Goal: Information Seeking & Learning: Learn about a topic

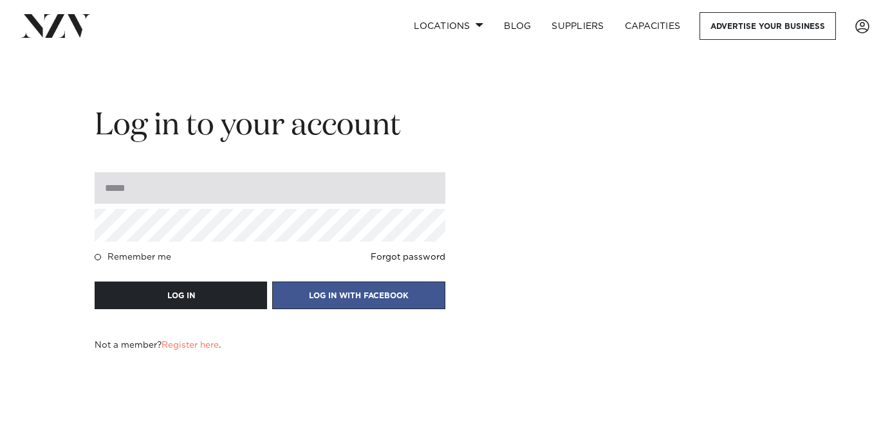
click at [259, 196] on input "email" at bounding box center [270, 188] width 351 height 32
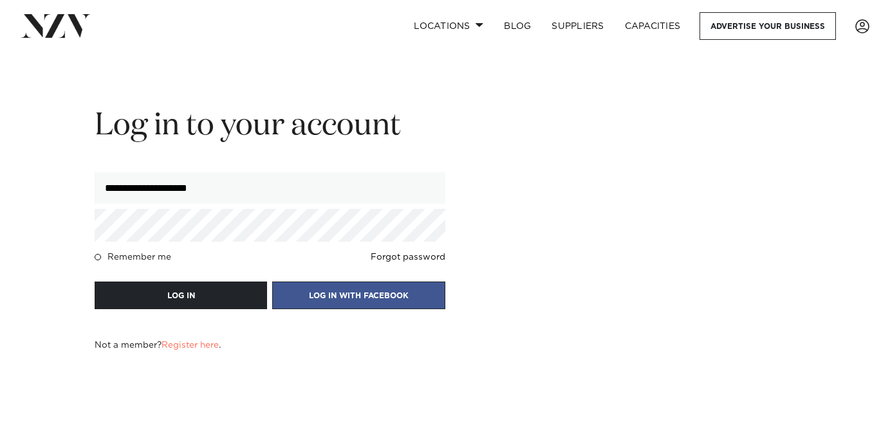
type input "**********"
click at [95, 282] on button "LOG IN" at bounding box center [181, 296] width 172 height 28
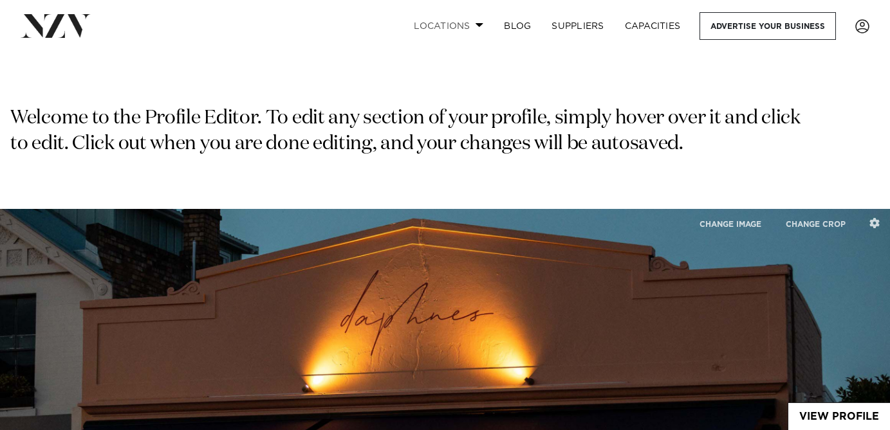
click at [475, 28] on link "Locations" at bounding box center [448, 26] width 90 height 28
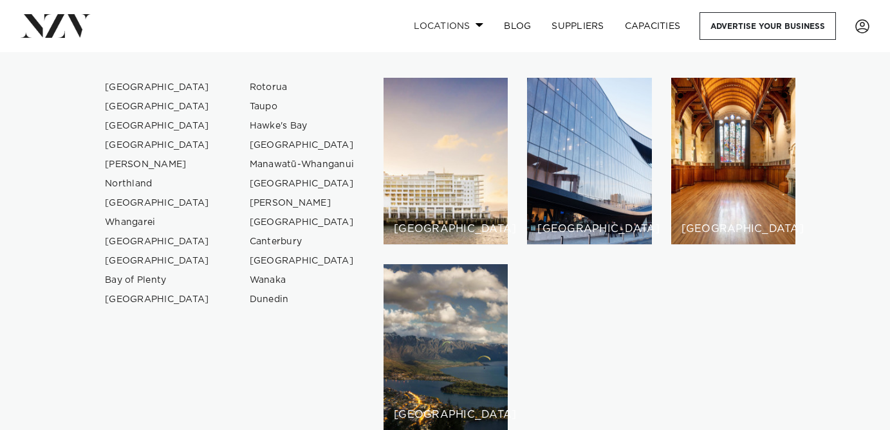
click at [475, 26] on span at bounding box center [479, 25] width 8 height 5
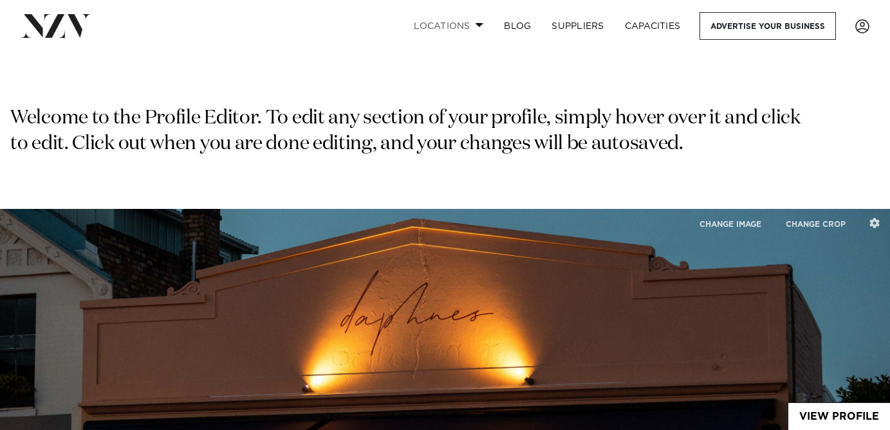
click at [475, 26] on span at bounding box center [479, 25] width 8 height 5
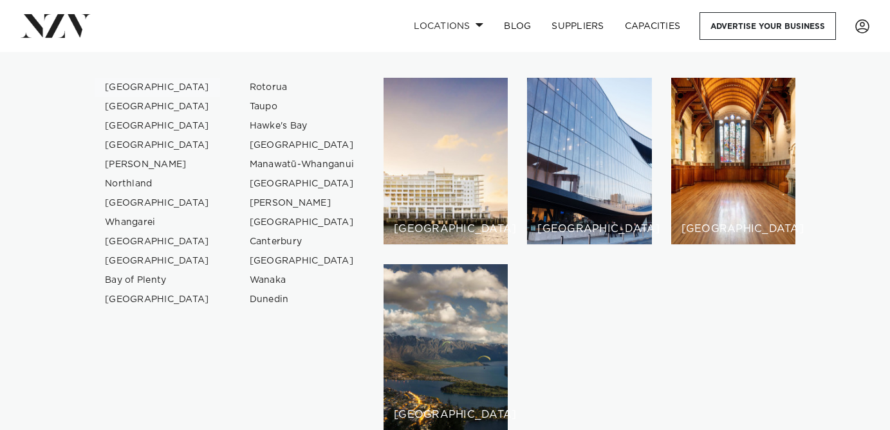
click at [138, 89] on link "[GEOGRAPHIC_DATA]" at bounding box center [157, 87] width 125 height 19
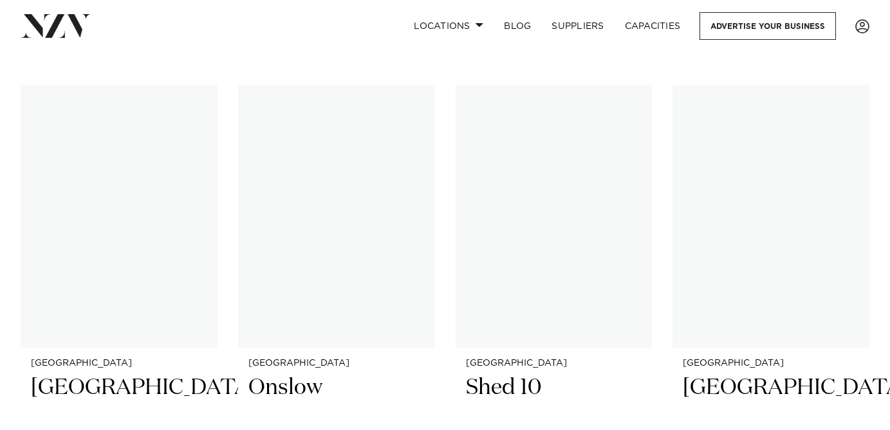
scroll to position [8659, 0]
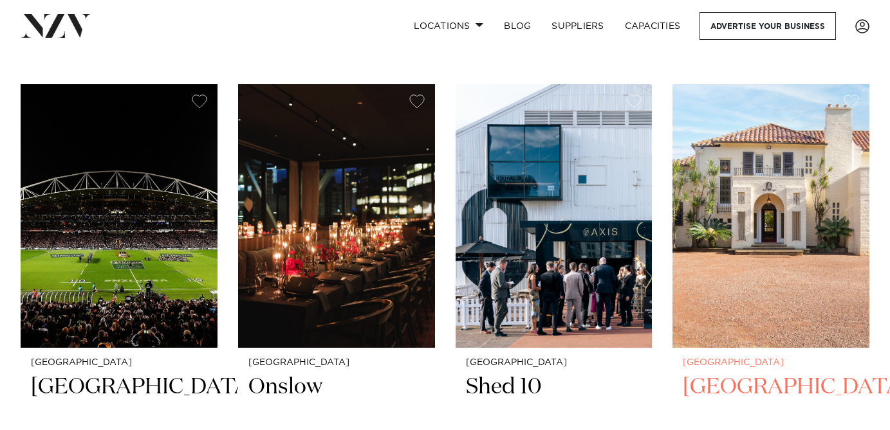
click at [787, 239] on img at bounding box center [770, 216] width 197 height 264
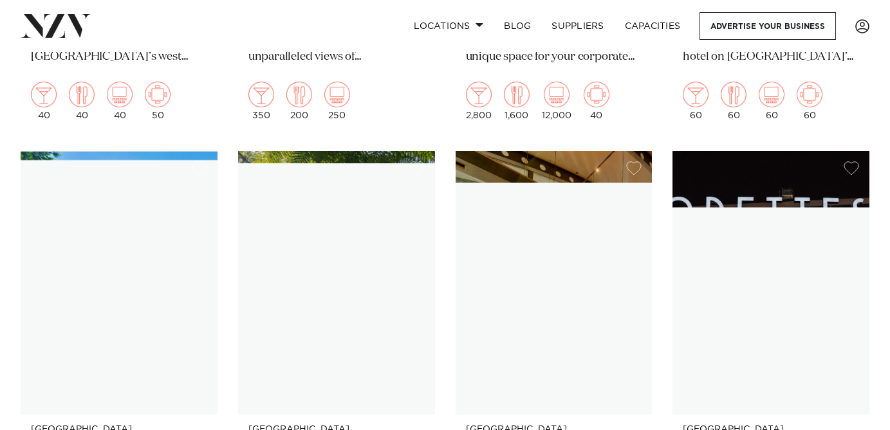
scroll to position [16107, 0]
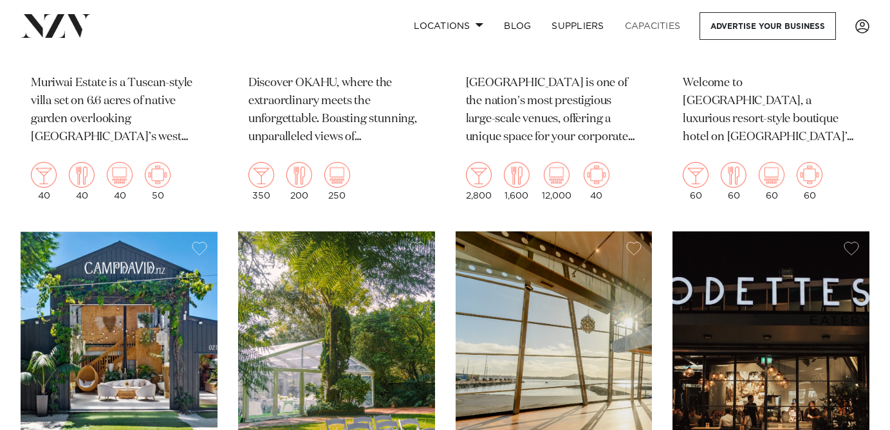
click at [666, 26] on link "Capacities" at bounding box center [652, 26] width 77 height 28
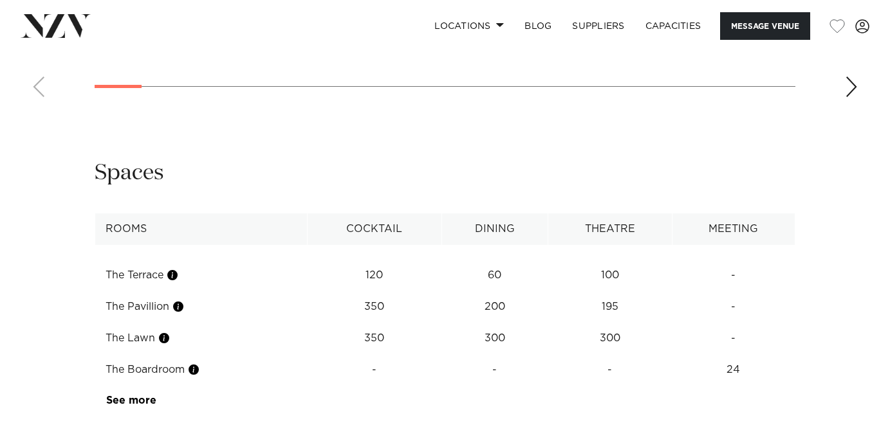
scroll to position [1597, 0]
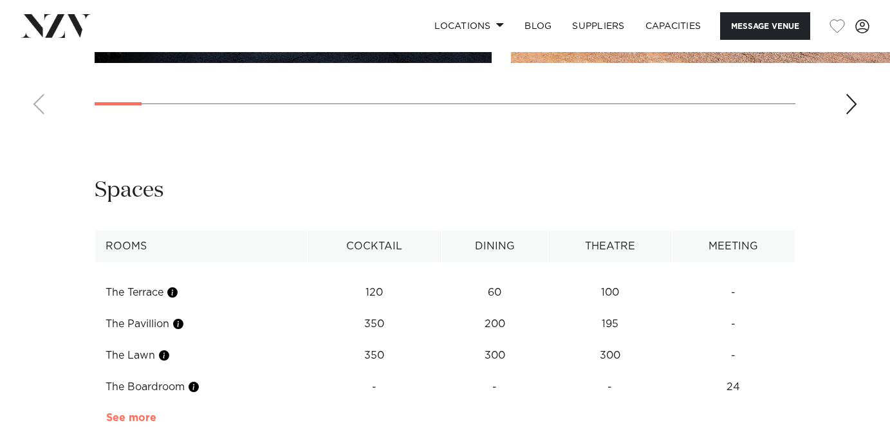
click at [138, 413] on link "See more" at bounding box center [156, 418] width 100 height 10
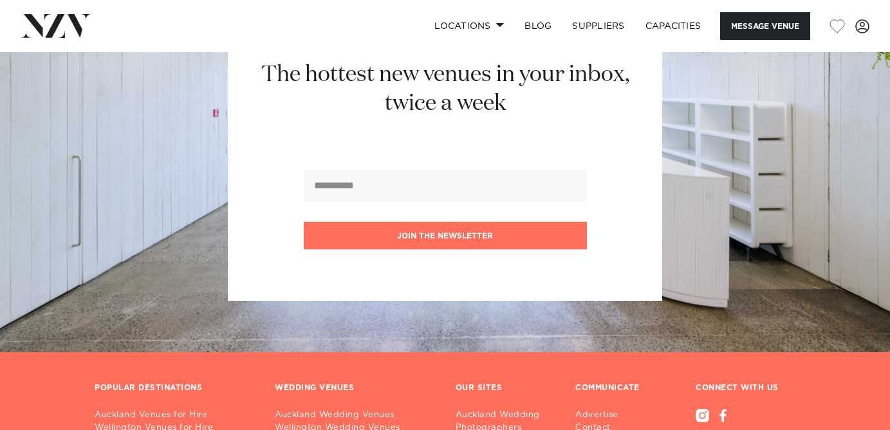
scroll to position [2833, 0]
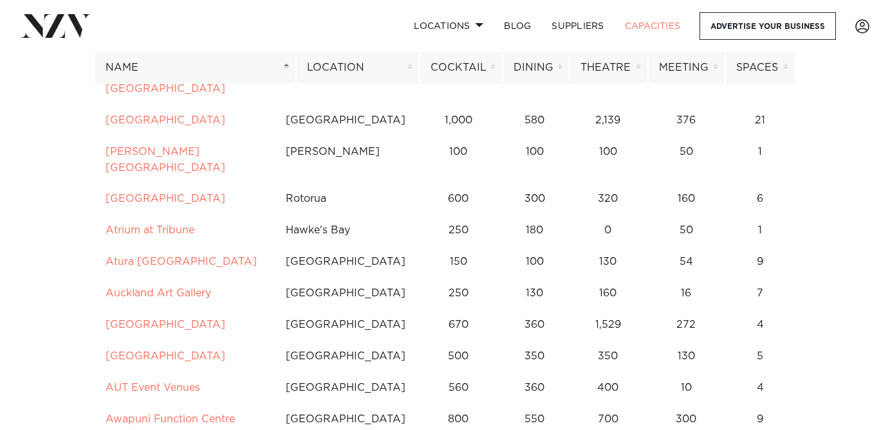
scroll to position [401, 0]
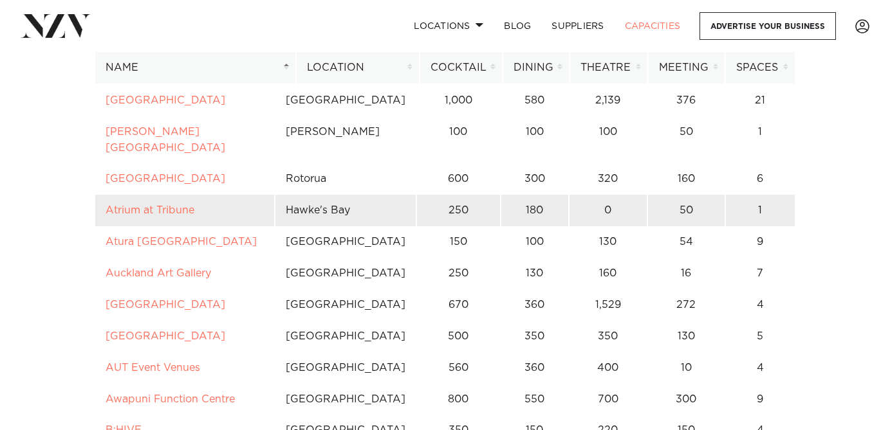
click at [192, 195] on td "Atrium at Tribune" at bounding box center [185, 211] width 180 height 32
click at [197, 195] on td "Atrium at Tribune" at bounding box center [185, 211] width 180 height 32
click at [178, 205] on link "Atrium at Tribune" at bounding box center [150, 210] width 89 height 10
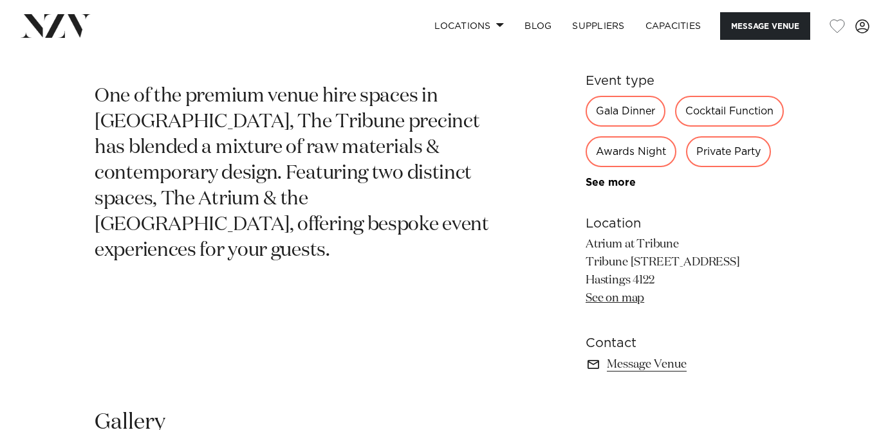
scroll to position [538, 0]
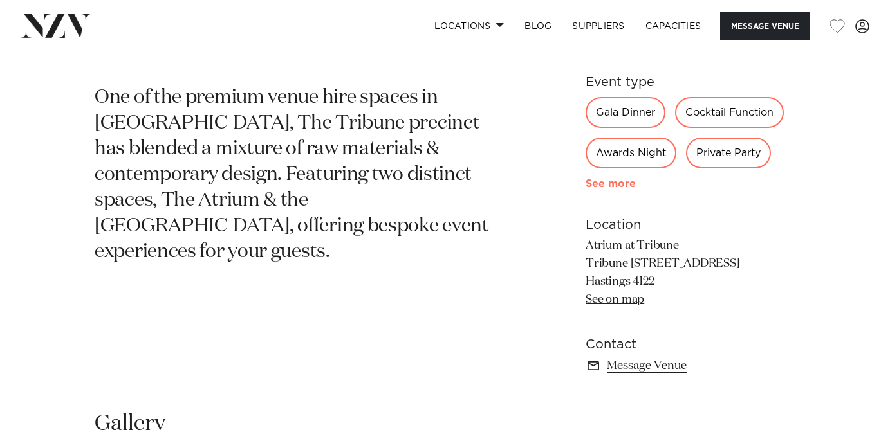
click at [618, 187] on link "See more" at bounding box center [635, 184] width 100 height 10
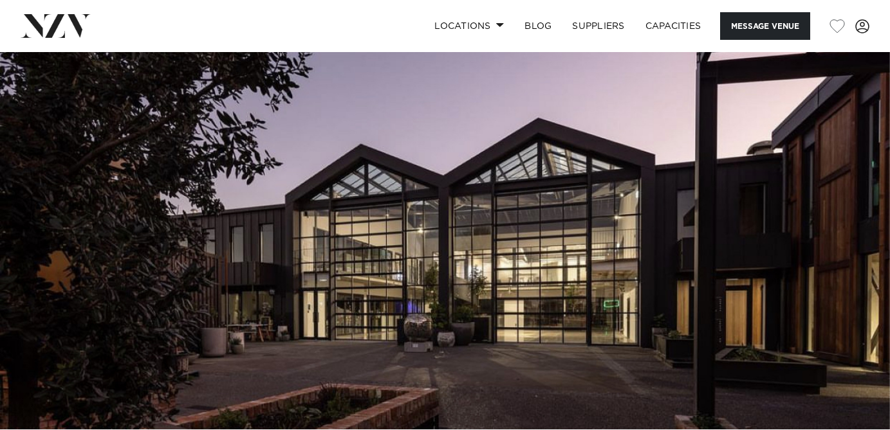
scroll to position [0, 0]
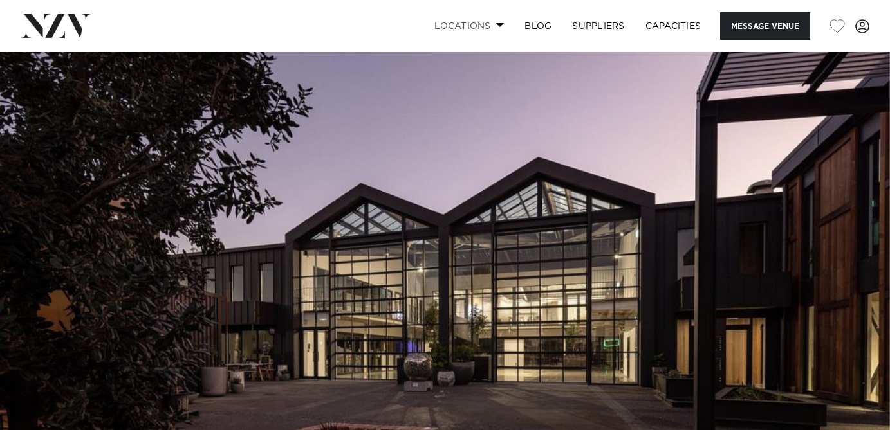
click at [494, 15] on link "Locations" at bounding box center [469, 26] width 90 height 28
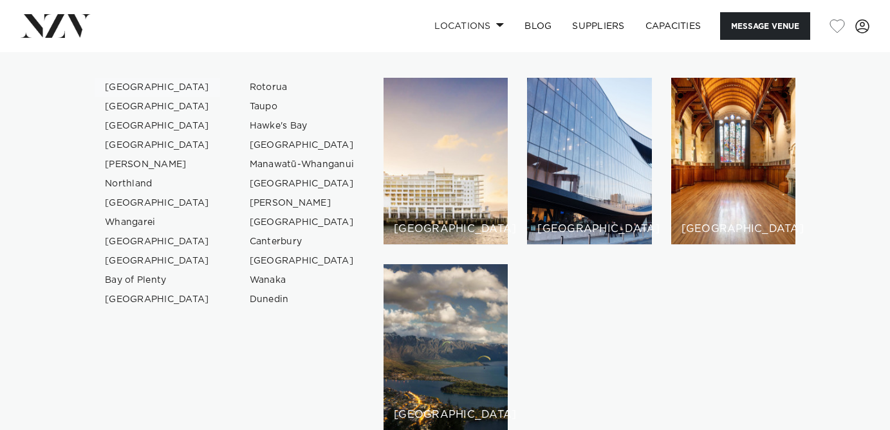
click at [144, 90] on link "[GEOGRAPHIC_DATA]" at bounding box center [157, 87] width 125 height 19
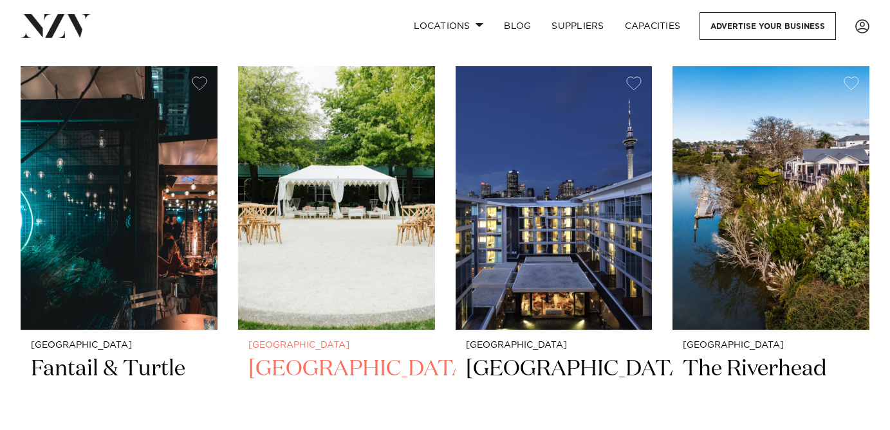
scroll to position [512, 0]
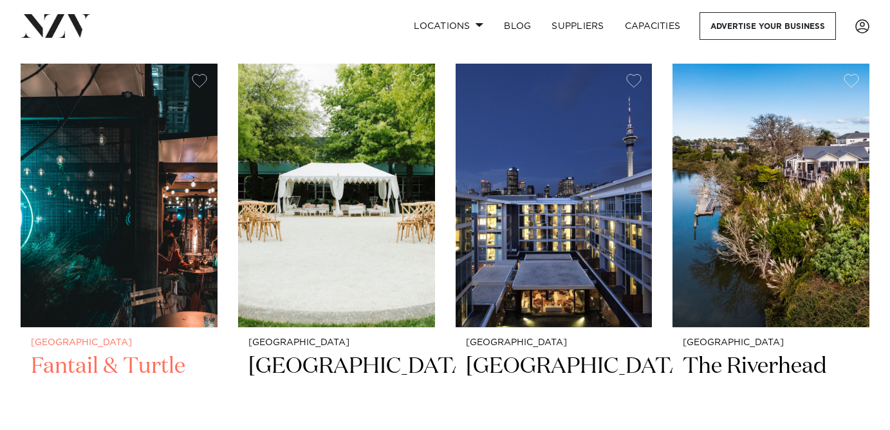
click at [137, 262] on img at bounding box center [119, 196] width 197 height 264
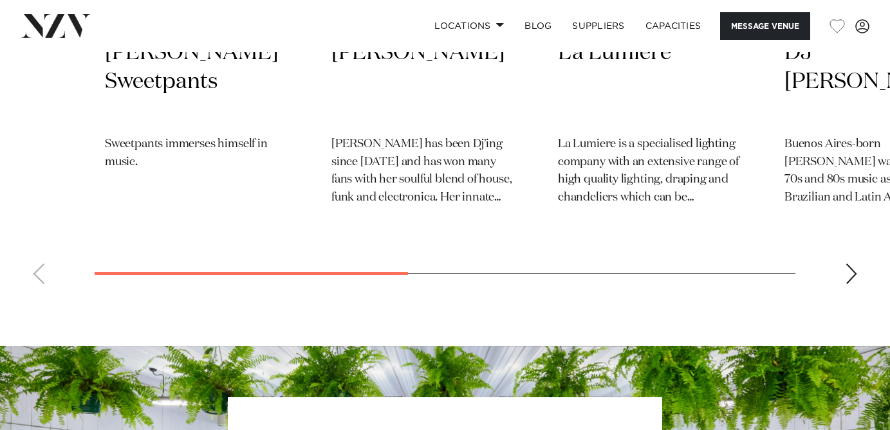
scroll to position [2851, 0]
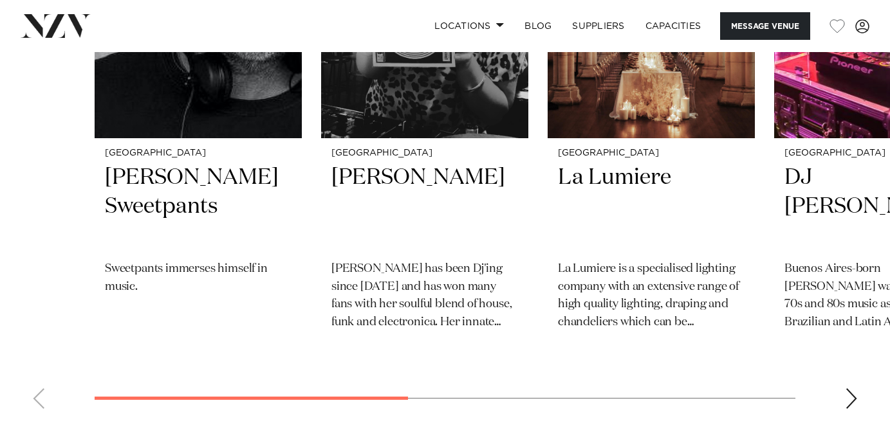
click at [854, 389] on div "Next slide" at bounding box center [851, 399] width 13 height 21
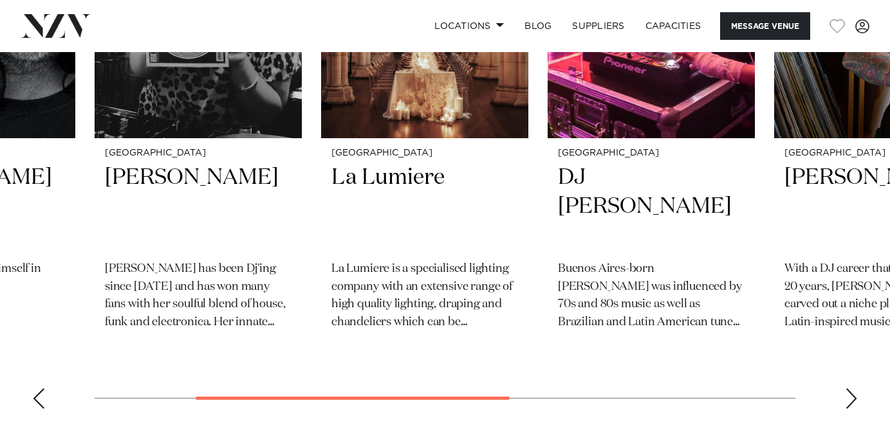
click at [854, 389] on div "Next slide" at bounding box center [851, 399] width 13 height 21
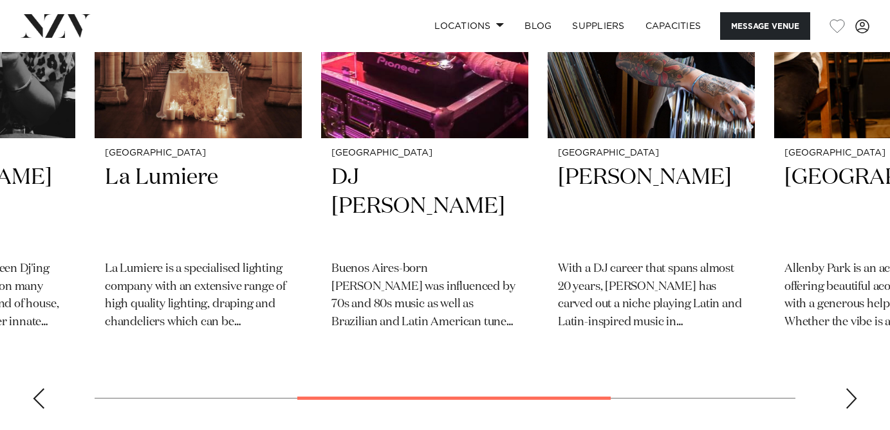
click at [854, 389] on div "Next slide" at bounding box center [851, 399] width 13 height 21
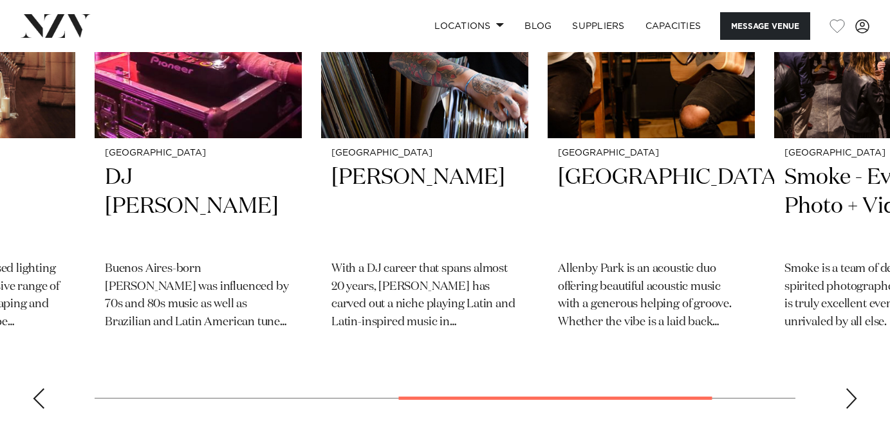
click at [854, 389] on div "Next slide" at bounding box center [851, 399] width 13 height 21
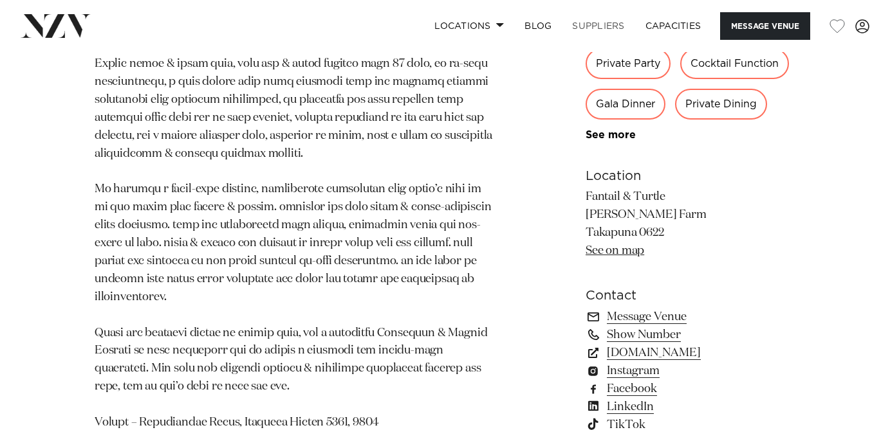
scroll to position [756, 0]
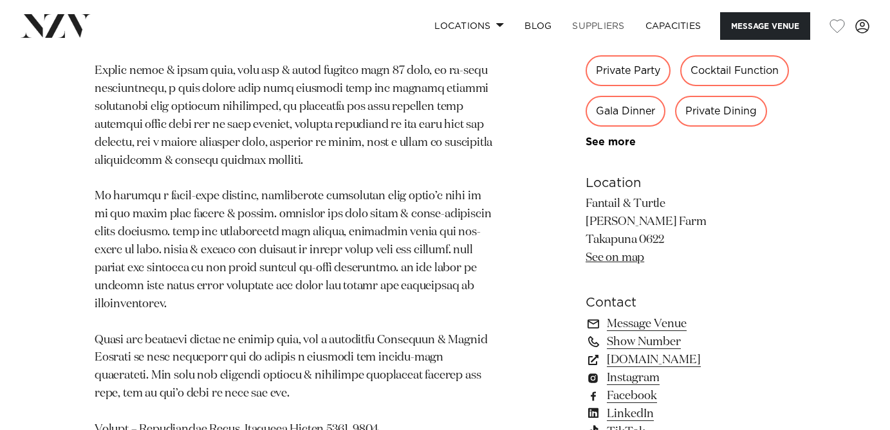
click at [588, 24] on link "SUPPLIERS" at bounding box center [598, 26] width 73 height 28
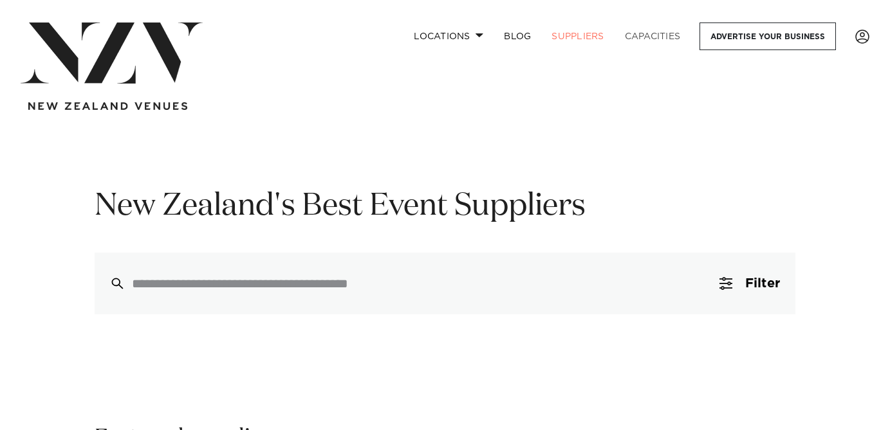
click at [652, 30] on link "Capacities" at bounding box center [652, 37] width 77 height 28
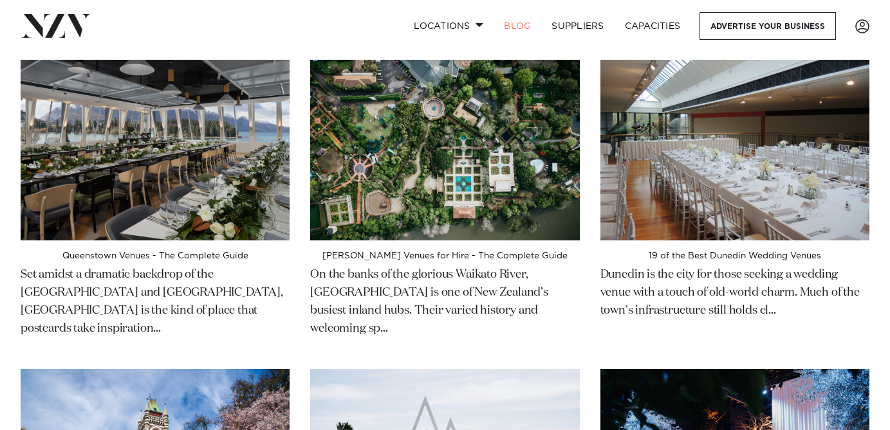
scroll to position [3846, 0]
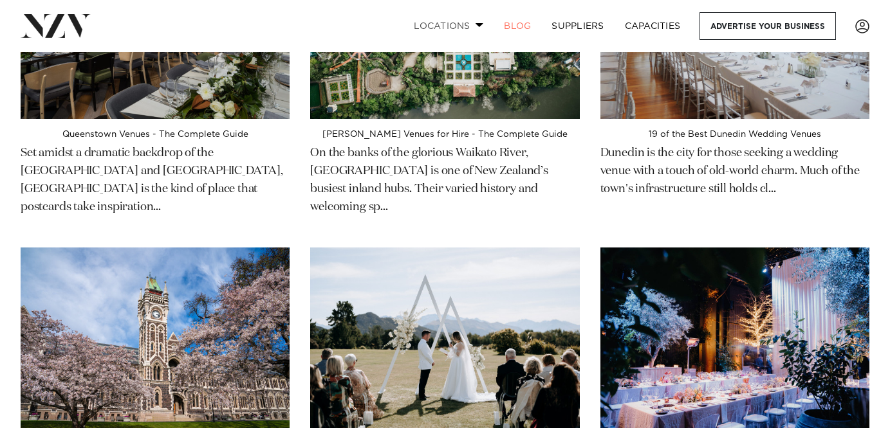
click at [461, 34] on link "Locations" at bounding box center [448, 26] width 90 height 28
